Goal: Entertainment & Leisure: Consume media (video, audio)

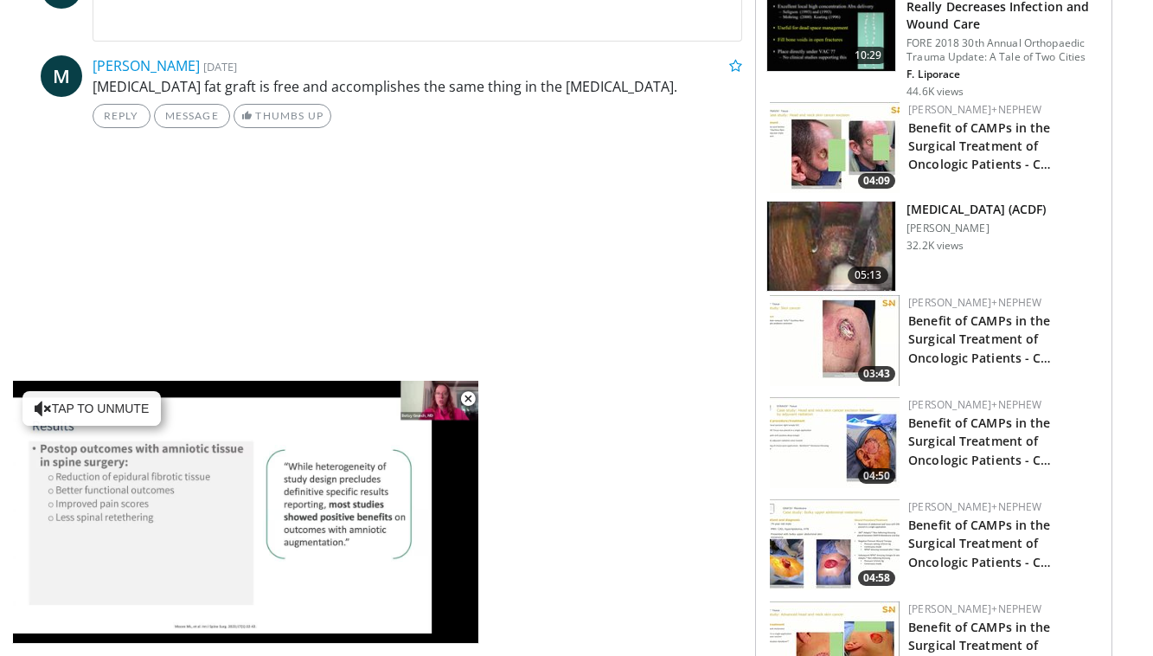
scroll to position [880, 0]
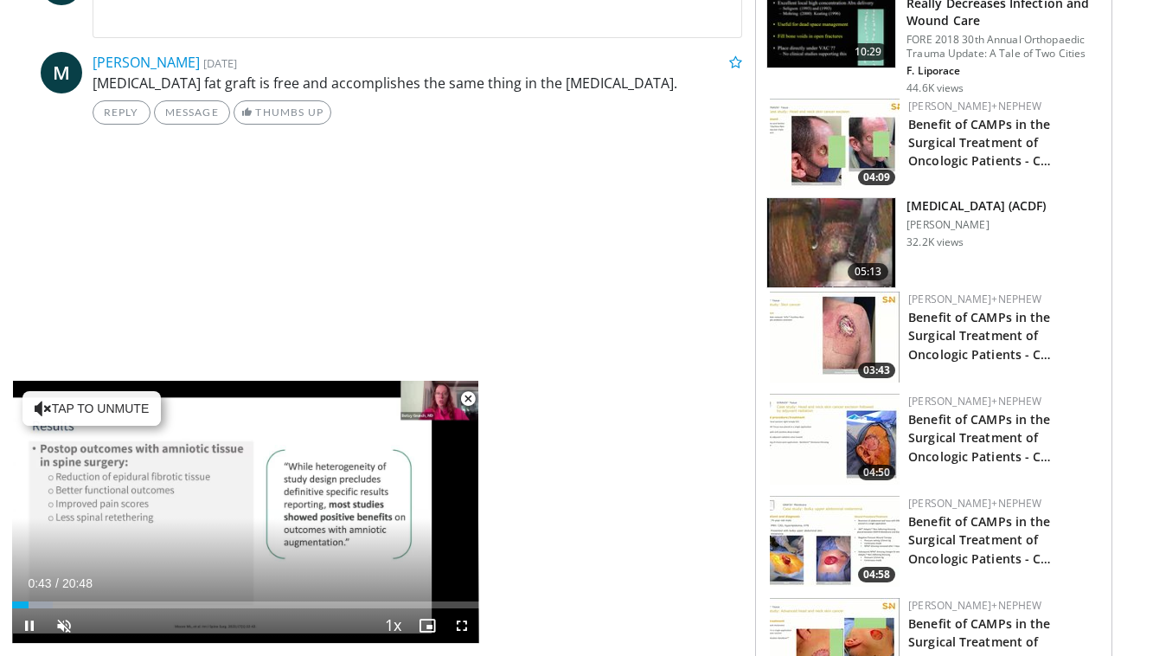
click at [464, 400] on span "Video Player" at bounding box center [468, 398] width 35 height 35
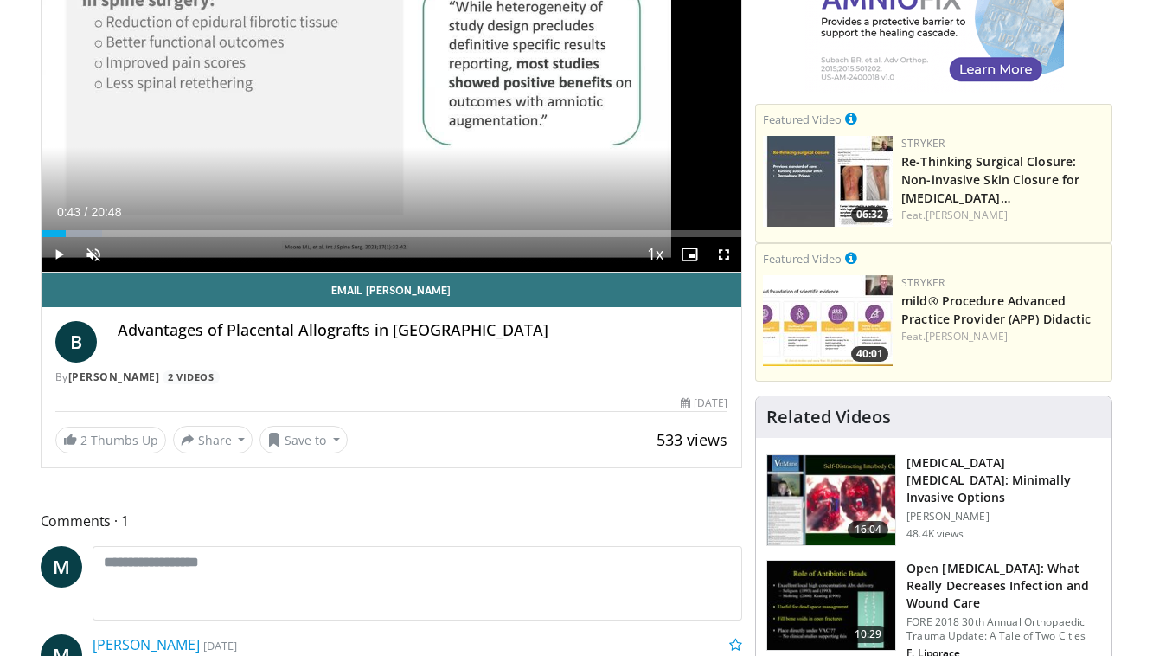
scroll to position [281, 0]
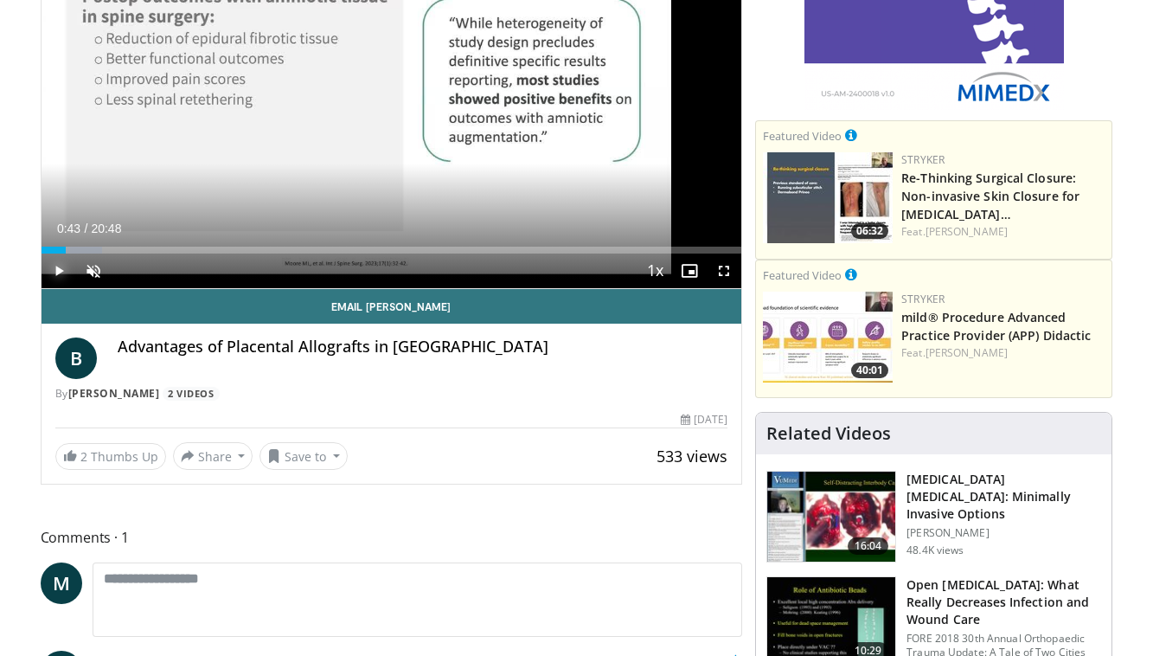
click at [54, 272] on span "Video Player" at bounding box center [59, 270] width 35 height 35
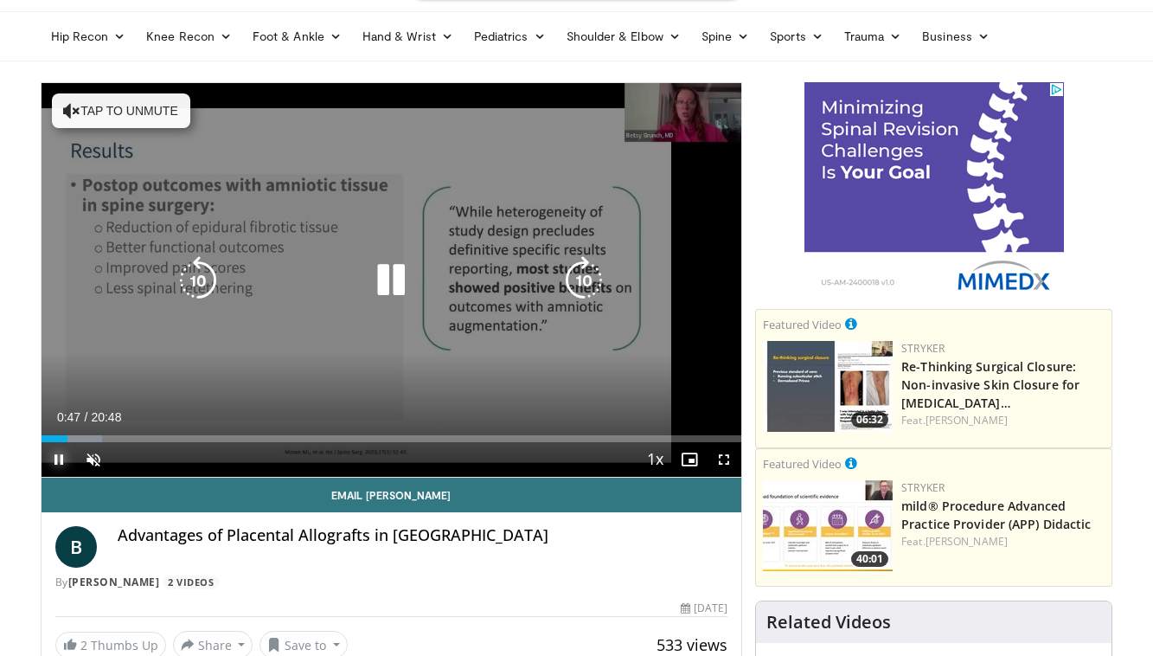
scroll to position [97, 0]
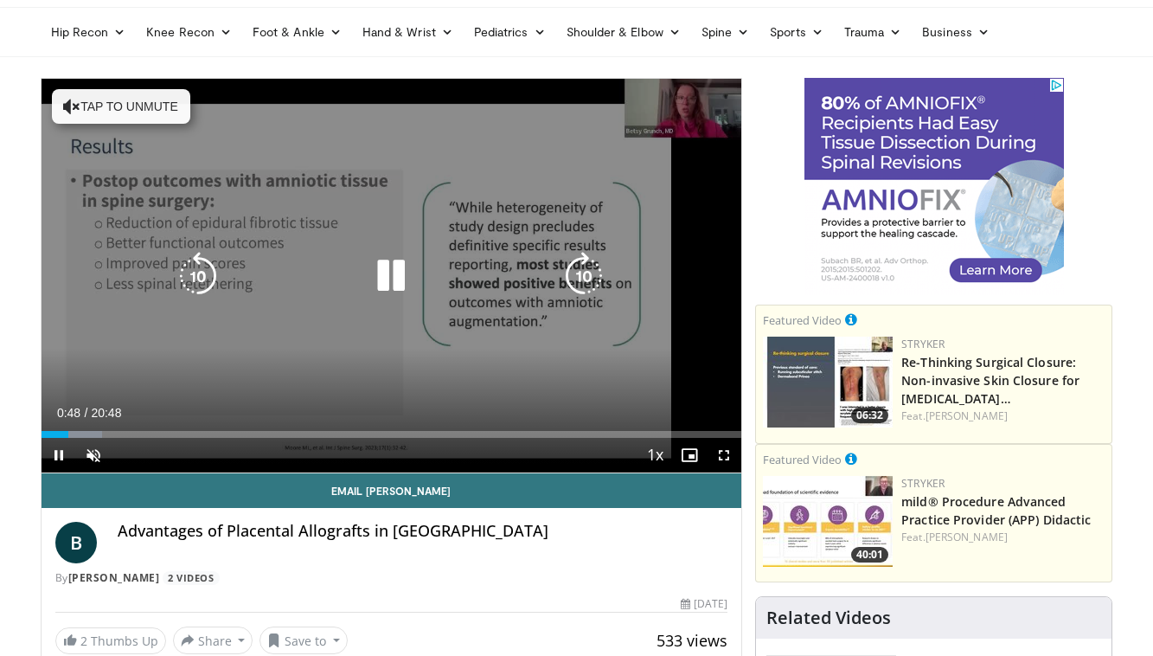
click at [153, 108] on button "Tap to unmute" at bounding box center [121, 106] width 138 height 35
